Goal: Information Seeking & Learning: Learn about a topic

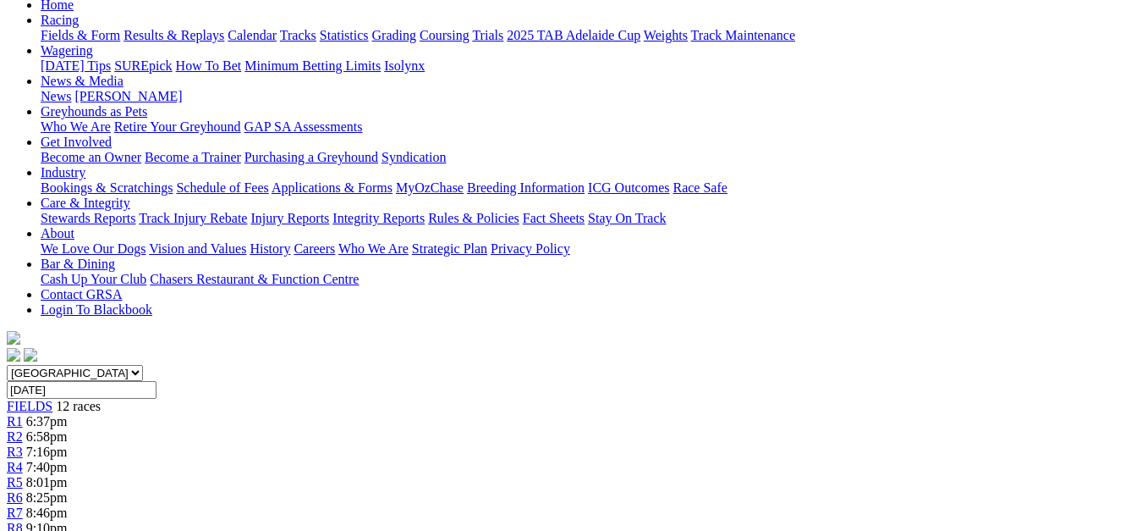
scroll to position [80, 0]
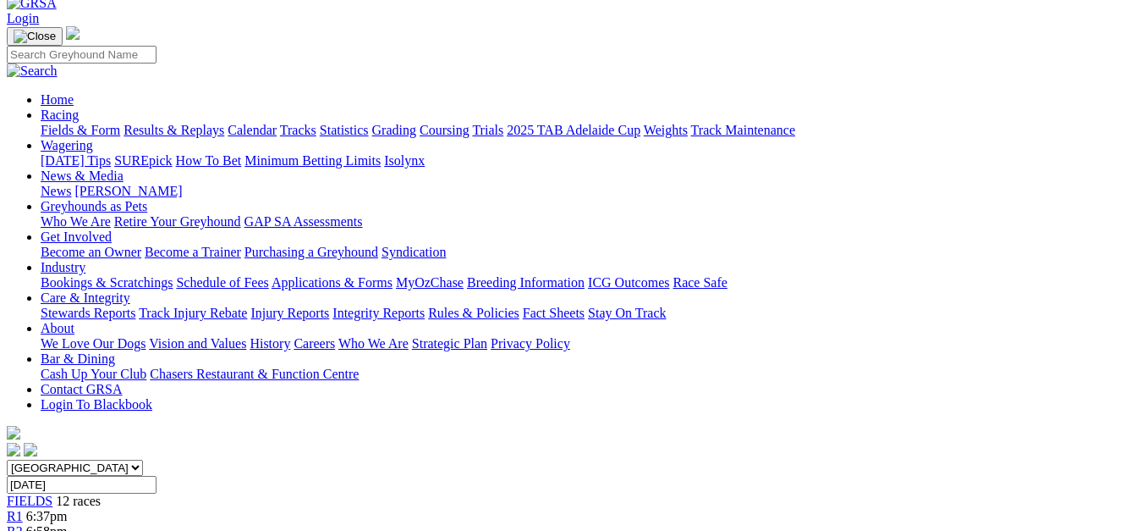
scroll to position [47, 0]
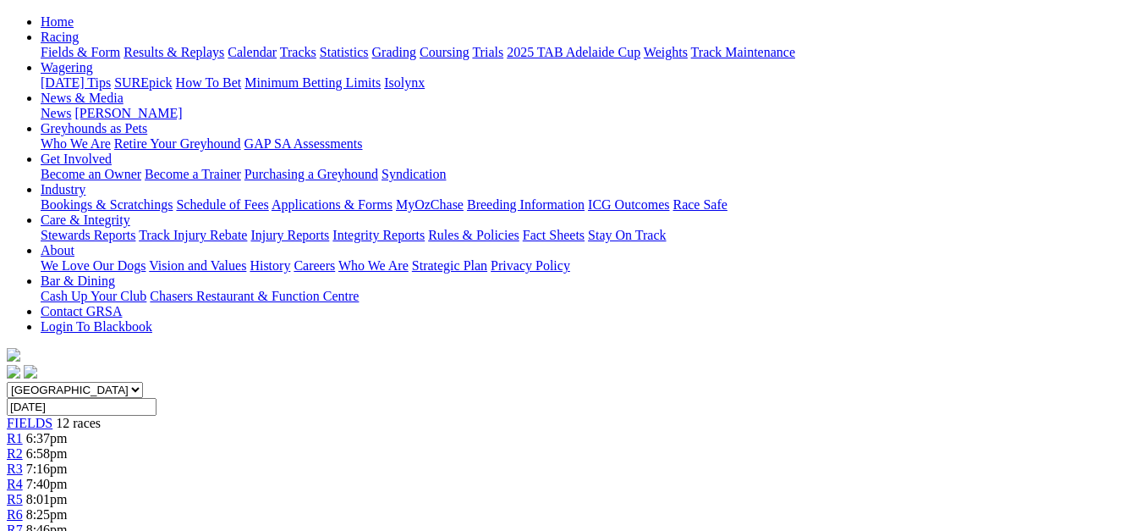
scroll to position [130, 0]
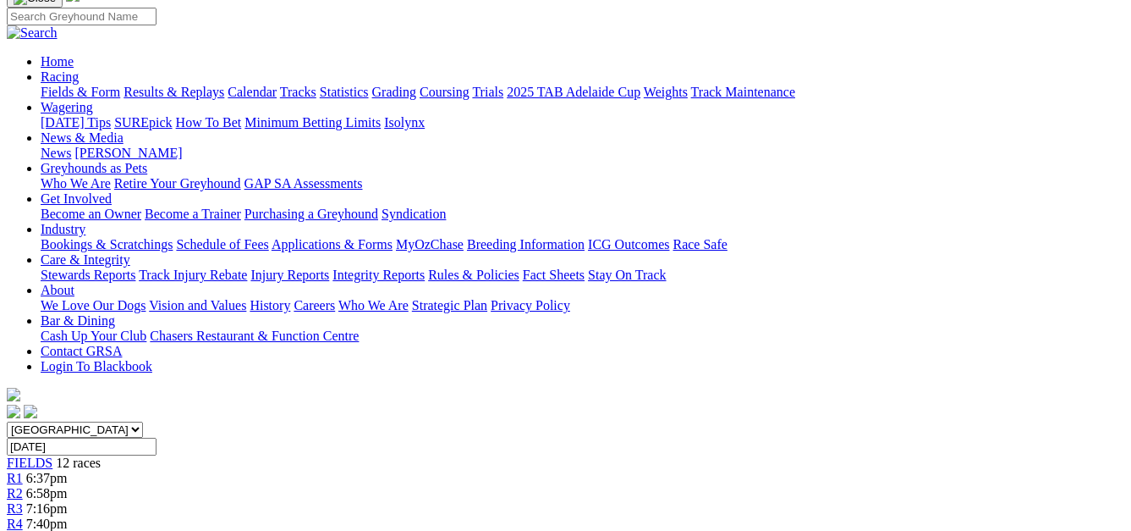
click at [68, 516] on span "7:40pm" at bounding box center [46, 523] width 41 height 14
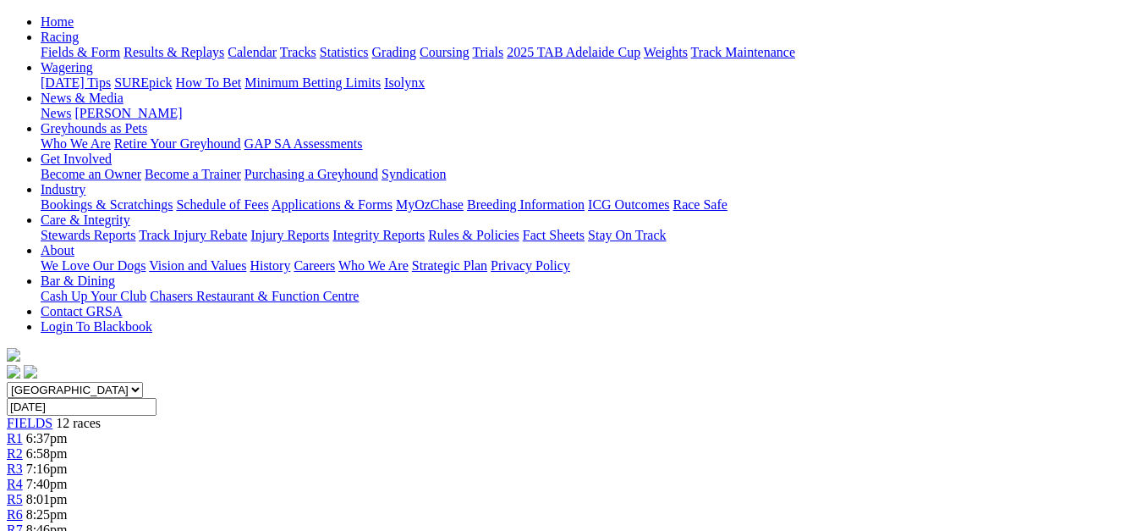
scroll to position [164, 0]
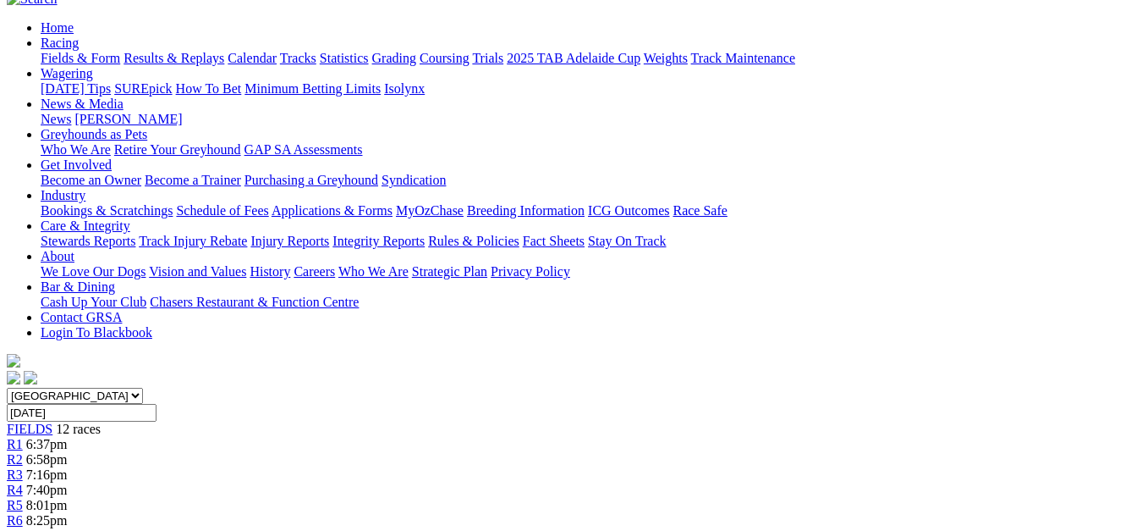
click at [68, 498] on span "8:01pm" at bounding box center [46, 505] width 41 height 14
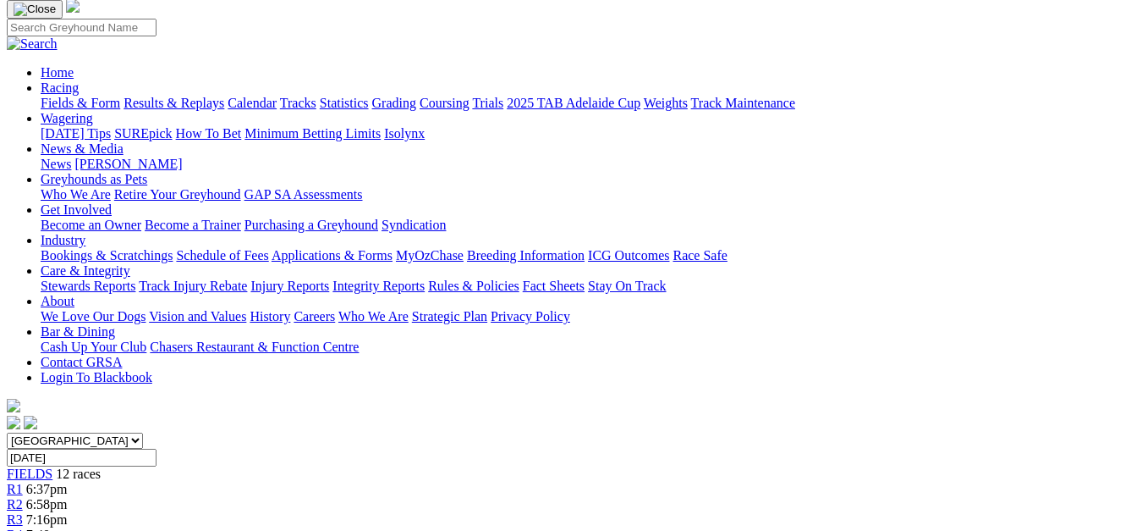
scroll to position [107, 0]
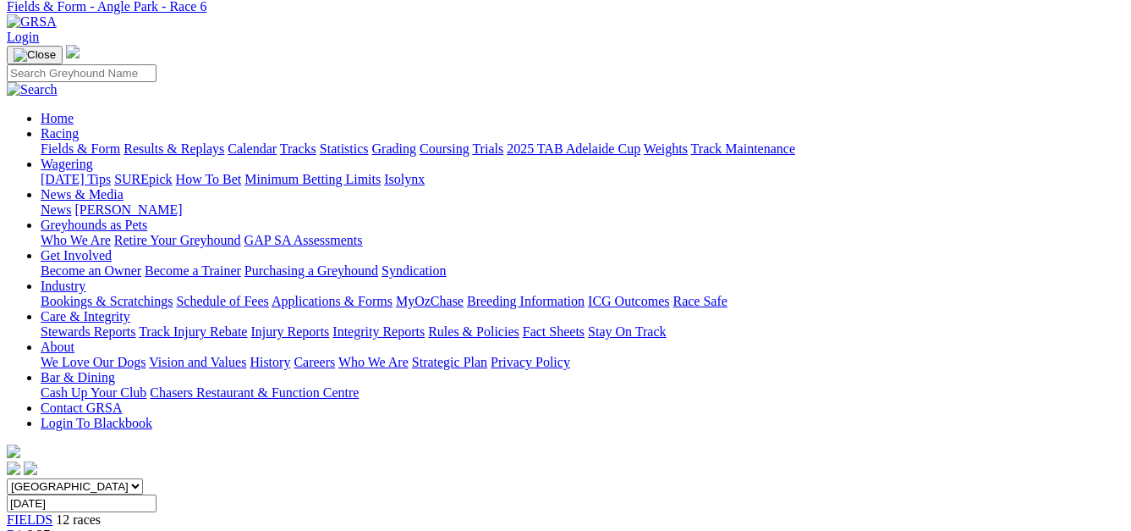
scroll to position [57, 0]
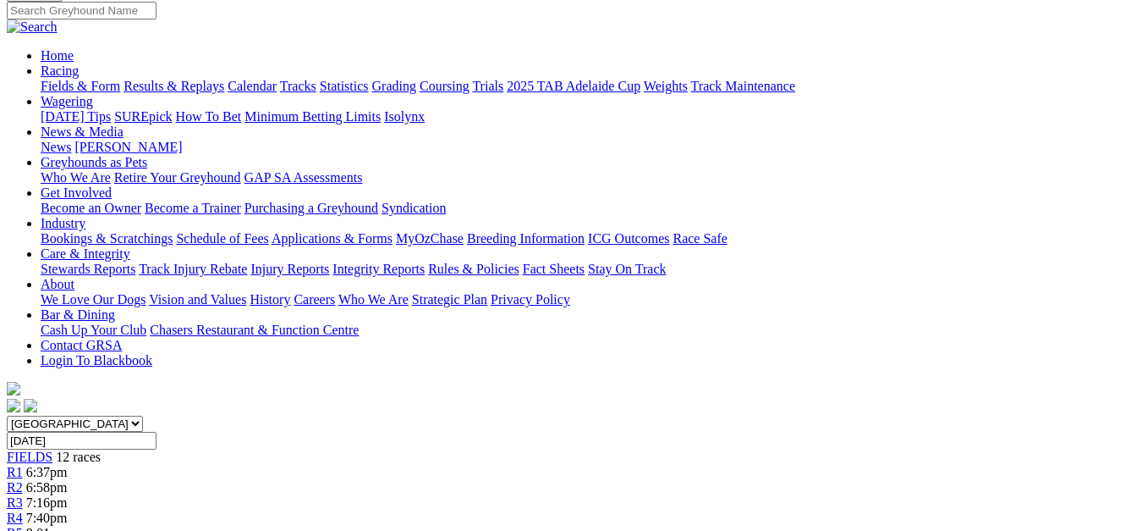
scroll to position [130, 0]
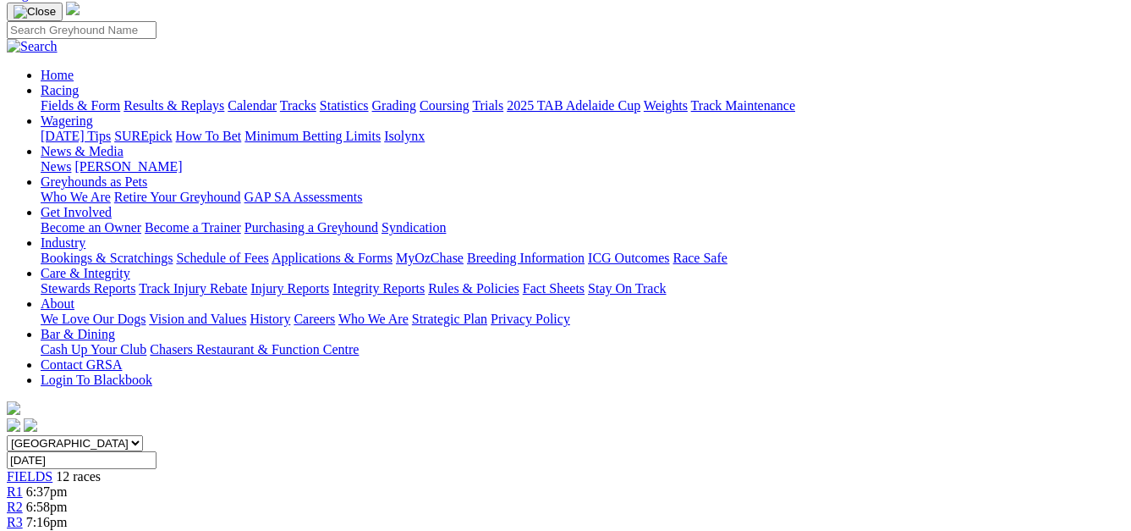
scroll to position [104, 0]
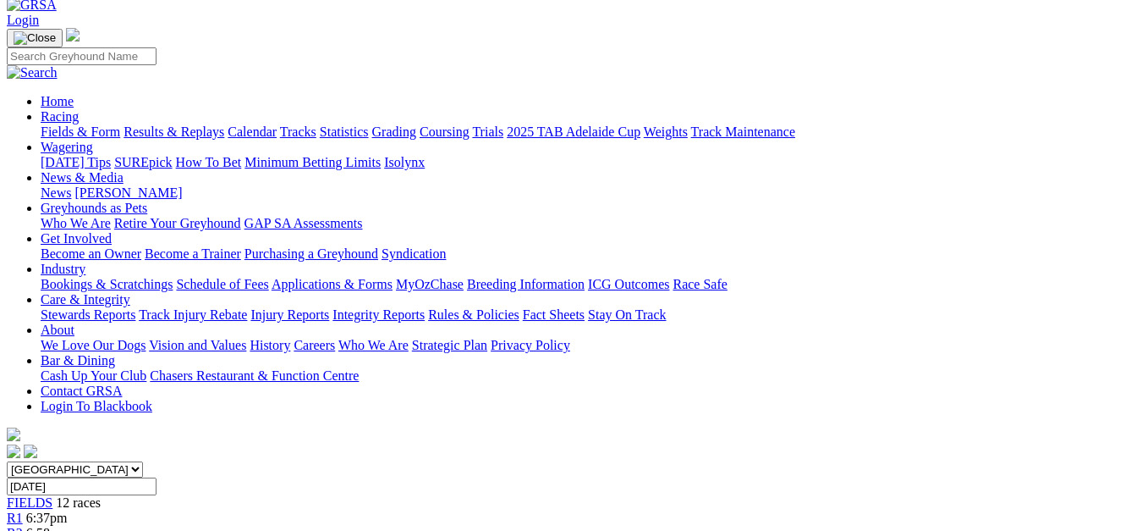
scroll to position [6, 0]
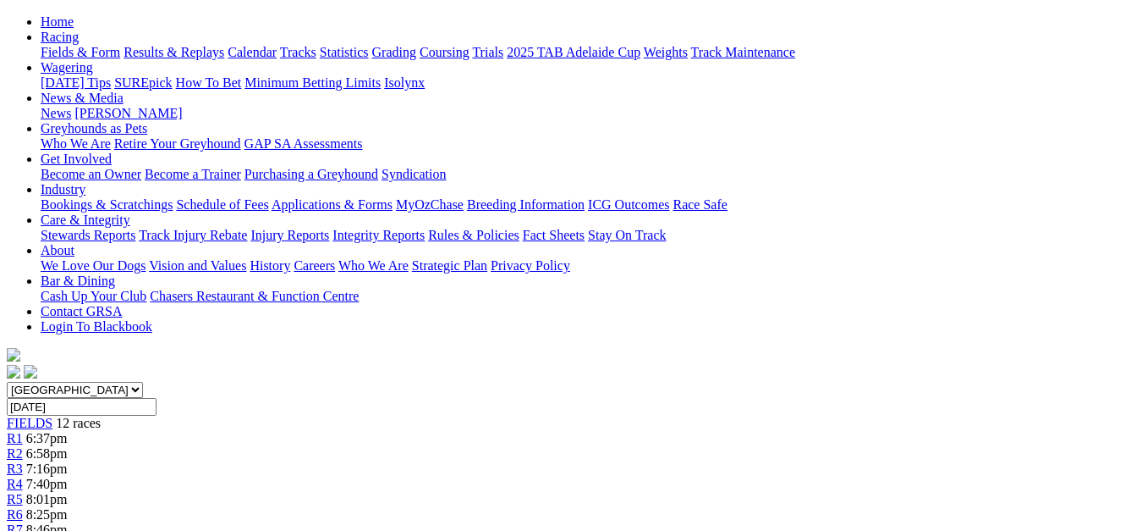
scroll to position [124, 0]
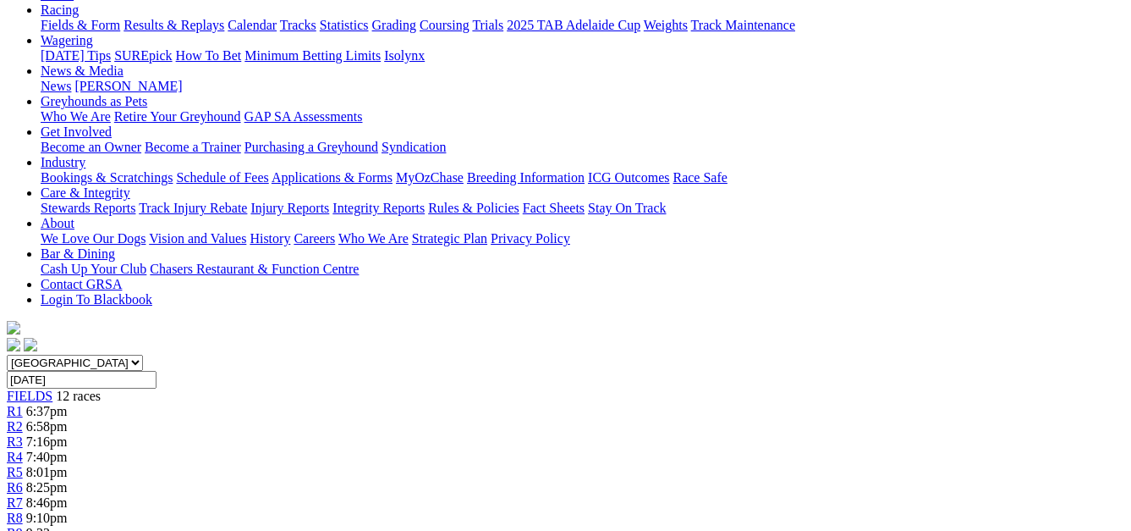
scroll to position [192, 0]
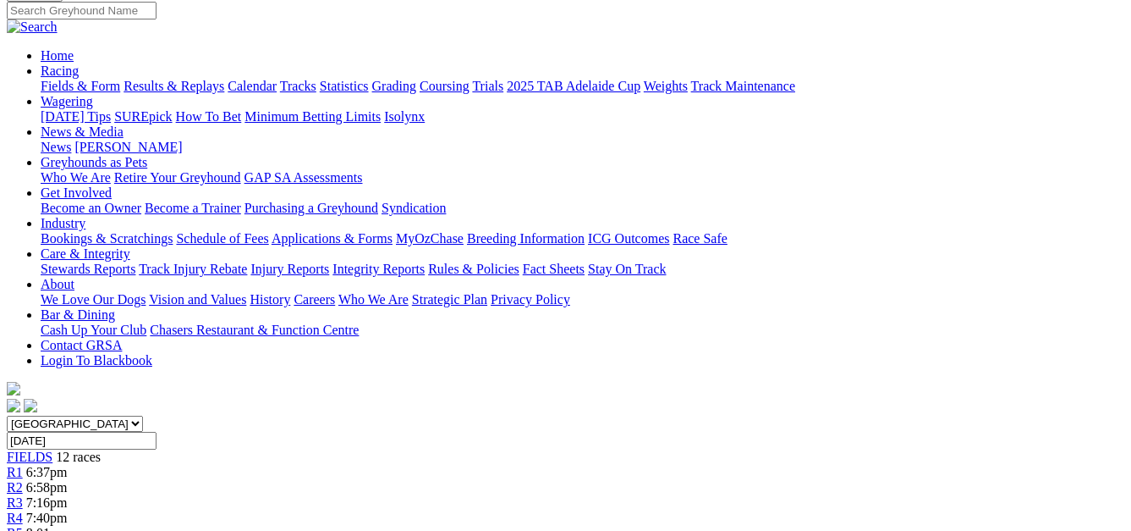
scroll to position [96, 0]
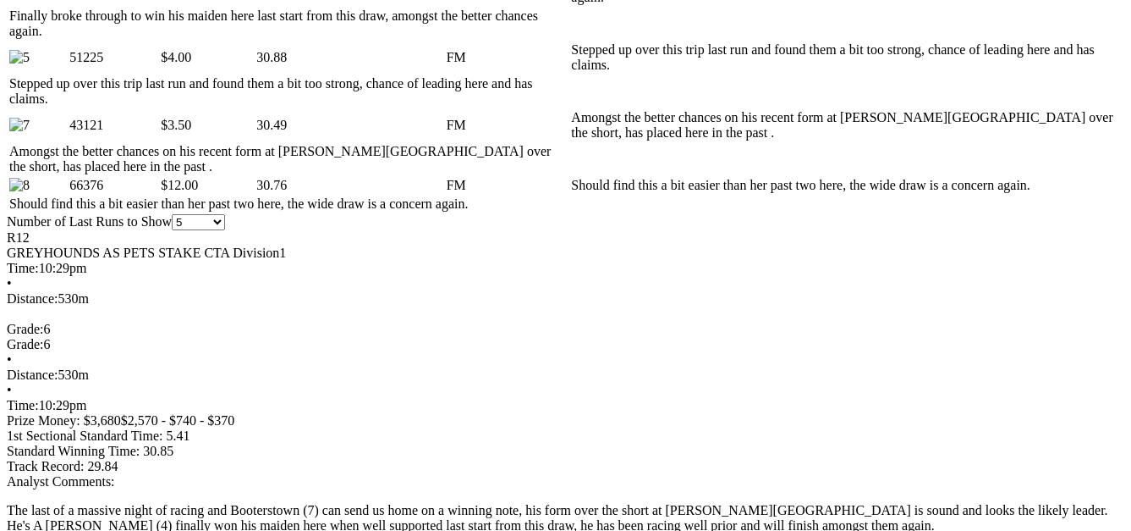
scroll to position [1027, 0]
